Goal: Task Accomplishment & Management: Use online tool/utility

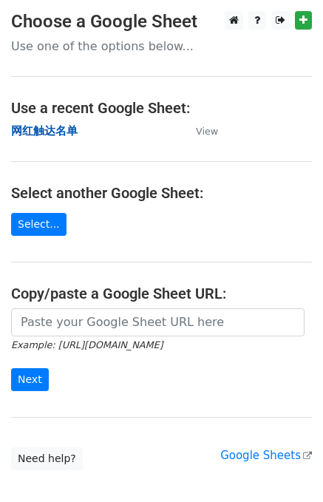
click at [71, 132] on strong "网红触达名单" at bounding box center [44, 130] width 67 height 13
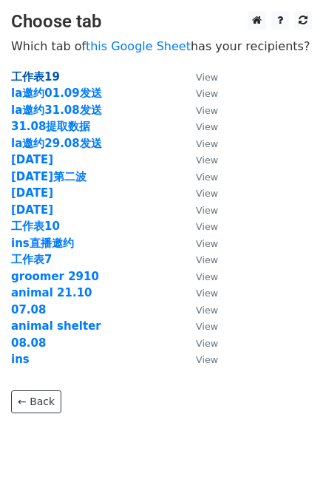
click at [35, 74] on strong "工作表19" at bounding box center [35, 76] width 49 height 13
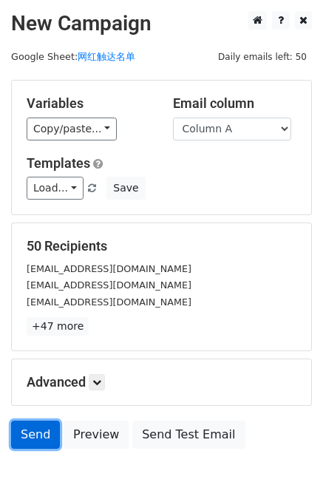
click at [33, 438] on link "Send" at bounding box center [35, 435] width 49 height 28
